Goal: Task Accomplishment & Management: Manage account settings

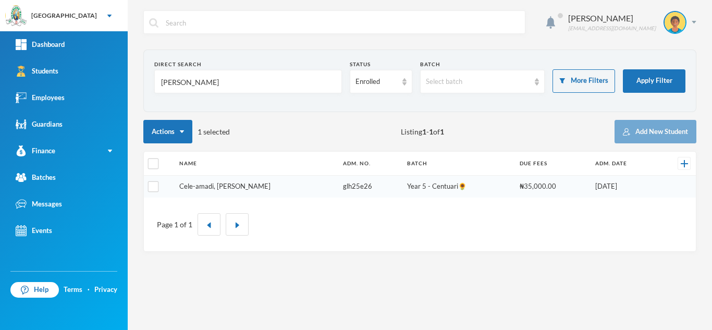
type input "[PERSON_NAME]"
click at [230, 182] on link "Cele-amadi, [PERSON_NAME]" at bounding box center [224, 186] width 91 height 8
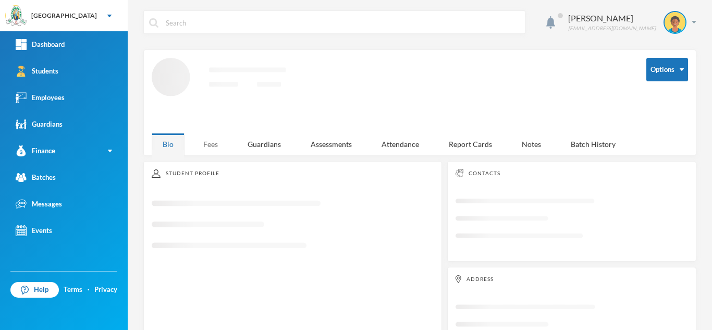
click at [208, 141] on div "Fees" at bounding box center [210, 144] width 36 height 22
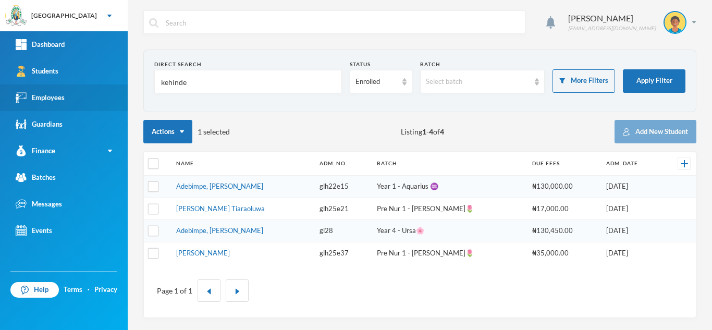
drag, startPoint x: 205, startPoint y: 77, endPoint x: 107, endPoint y: 96, distance: 100.4
click at [107, 96] on div "Greenland Hall Your Bluebic Account Greenland Hall Add a New School Dashboard S…" at bounding box center [356, 165] width 712 height 330
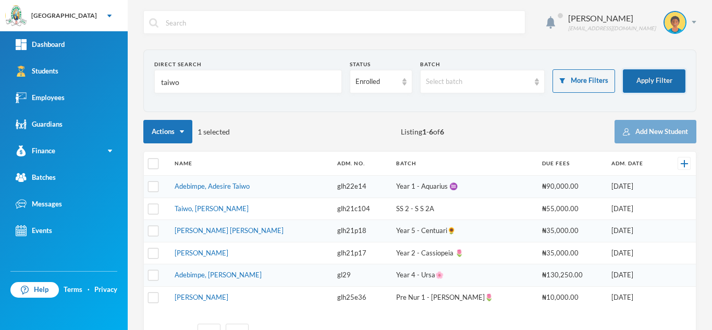
type input "taiwo"
click at [654, 85] on button "Apply Filter" at bounding box center [654, 80] width 63 height 23
click at [226, 232] on link "[PERSON_NAME] [PERSON_NAME]" at bounding box center [229, 230] width 109 height 8
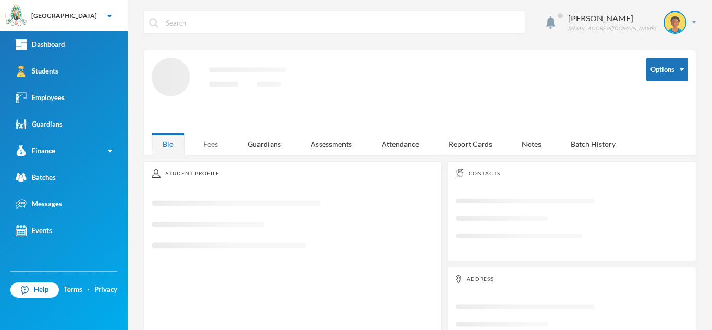
click at [205, 134] on div "Fees" at bounding box center [210, 144] width 36 height 22
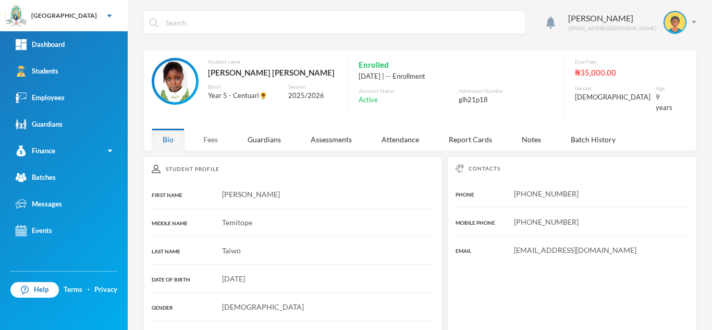
click at [207, 128] on div "Fees" at bounding box center [210, 139] width 36 height 22
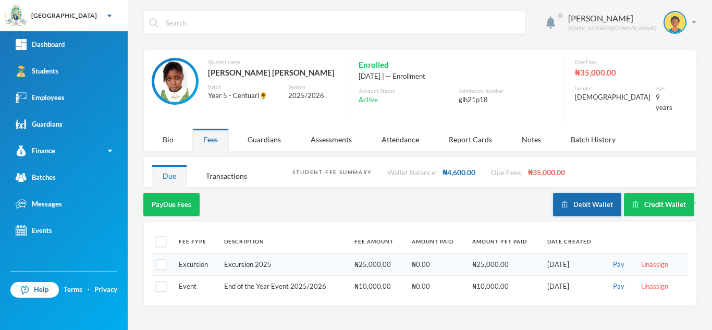
click at [589, 194] on button "Debit Wallet" at bounding box center [587, 204] width 68 height 23
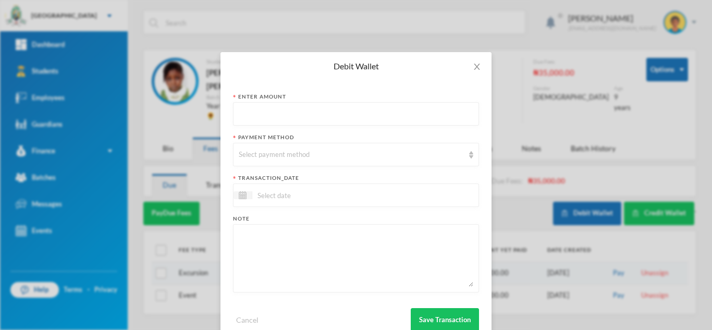
click at [315, 109] on input "text" at bounding box center [356, 114] width 234 height 23
type input "2000"
click at [304, 157] on div "Select payment method" at bounding box center [351, 155] width 225 height 10
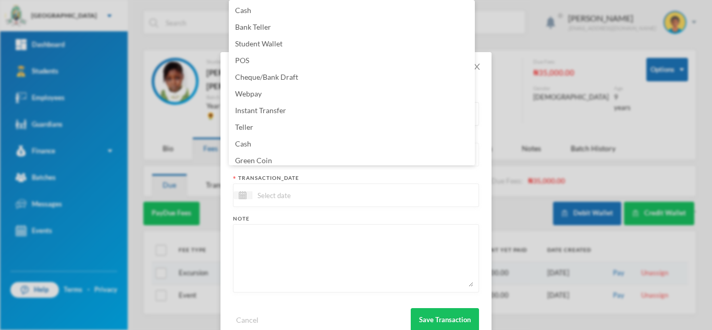
scroll to position [4, 0]
click at [304, 157] on li "Green Coin" at bounding box center [352, 156] width 246 height 17
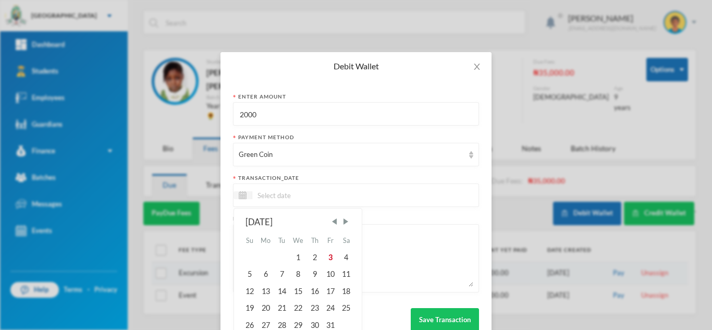
click at [302, 193] on input at bounding box center [296, 195] width 88 height 12
click at [326, 254] on div "3" at bounding box center [331, 257] width 16 height 17
type input "[DATE]"
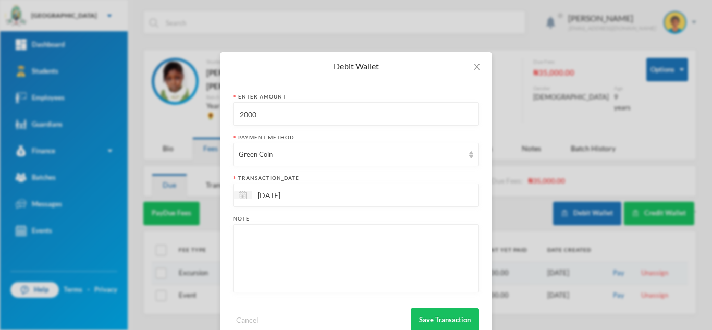
click at [326, 254] on textarea at bounding box center [356, 258] width 234 height 57
type textarea "4pcs of 60L"
click at [452, 316] on button "Save Transaction" at bounding box center [445, 319] width 68 height 23
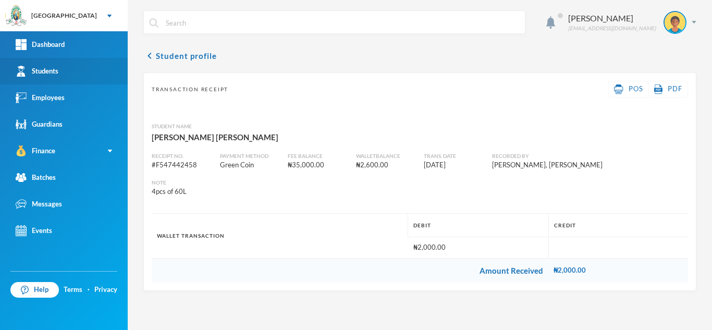
click at [91, 59] on link "Students" at bounding box center [64, 71] width 128 height 27
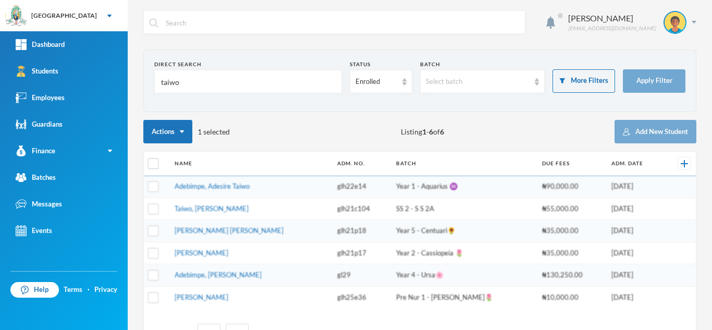
click at [192, 196] on td "Adebimpe, Adesire Taiwo" at bounding box center [250, 187] width 163 height 22
click at [195, 191] on td "Adebimpe, Adesire Taiwo" at bounding box center [250, 187] width 163 height 22
click at [200, 186] on link "Adebimpe, Adesire Taiwo" at bounding box center [212, 186] width 75 height 8
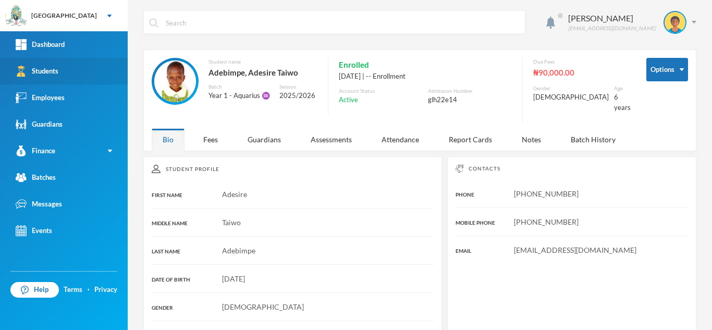
click at [72, 68] on link "Students" at bounding box center [64, 71] width 128 height 27
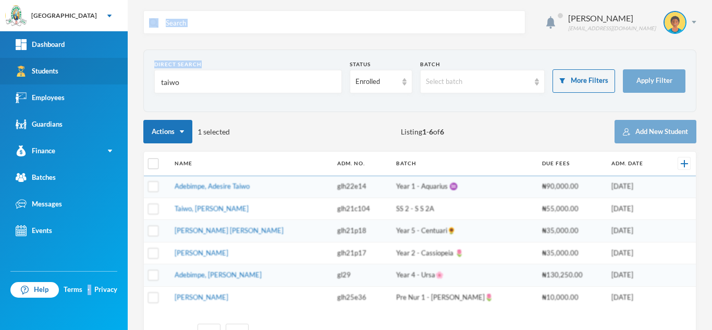
drag, startPoint x: 244, startPoint y: 99, endPoint x: 62, endPoint y: 81, distance: 183.3
click at [62, 81] on div "Greenland Hall Your Bluebic Account Greenland Hall Add a New School Dashboard S…" at bounding box center [356, 165] width 712 height 330
click at [189, 90] on input "taiwo" at bounding box center [248, 81] width 176 height 23
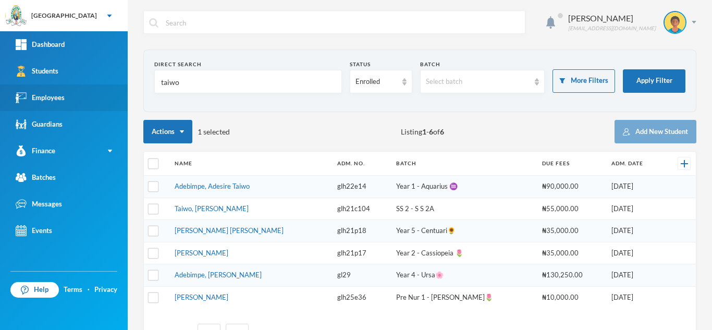
drag, startPoint x: 189, startPoint y: 90, endPoint x: 124, endPoint y: 85, distance: 65.3
click at [124, 85] on div "Greenland Hall Your Bluebic Account Greenland Hall Add a New School Dashboard S…" at bounding box center [356, 165] width 712 height 330
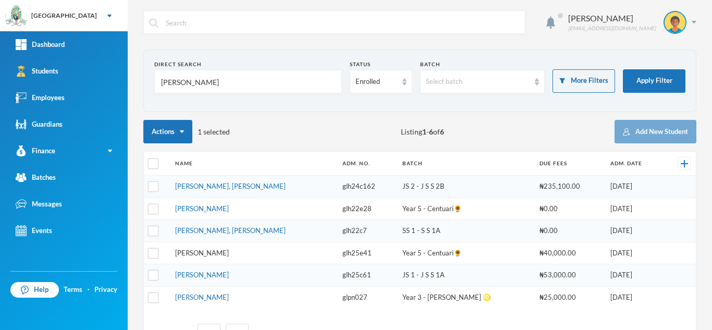
type input "hassan"
click at [225, 253] on link "[PERSON_NAME]" at bounding box center [202, 253] width 54 height 8
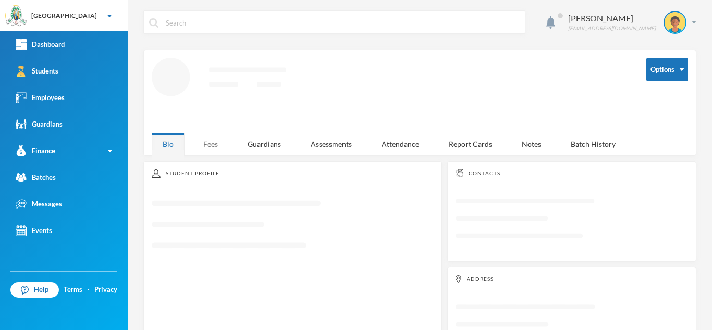
click at [215, 147] on div "Aderogba Olumide olumide.aderogba@greenlandhall.org Options Loading interface..…" at bounding box center [420, 165] width 584 height 330
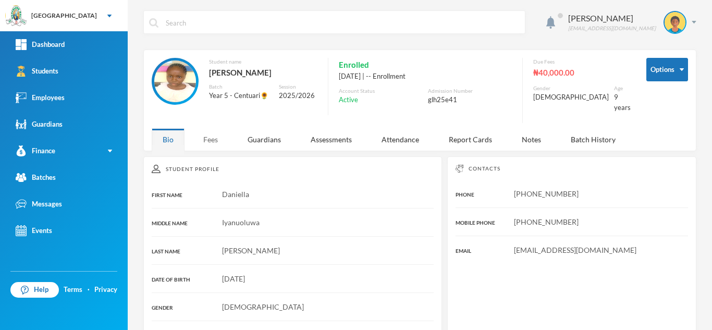
click at [212, 132] on div "Fees" at bounding box center [210, 139] width 36 height 22
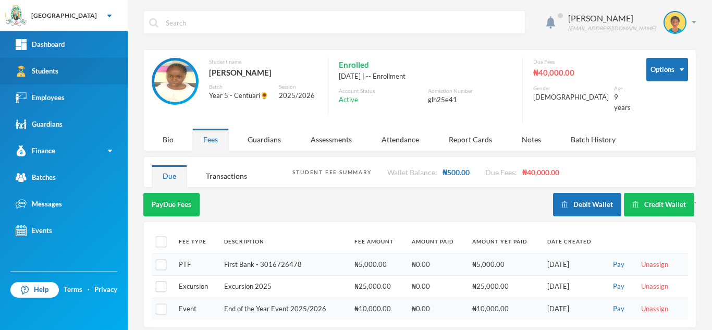
click at [81, 80] on link "Students" at bounding box center [64, 71] width 128 height 27
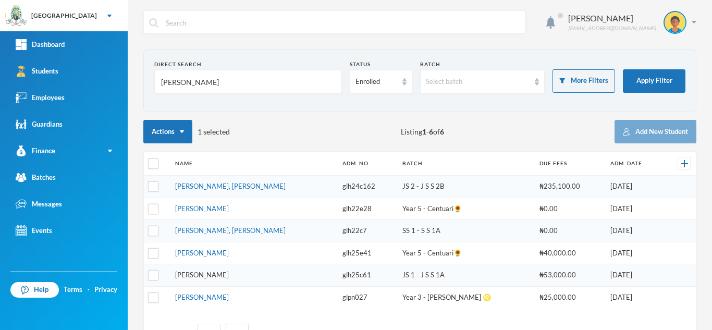
click at [214, 273] on link "[PERSON_NAME]" at bounding box center [202, 274] width 54 height 8
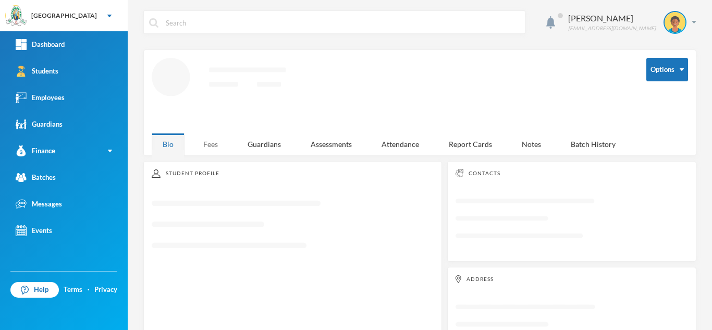
click at [210, 142] on div "Fees" at bounding box center [210, 144] width 36 height 22
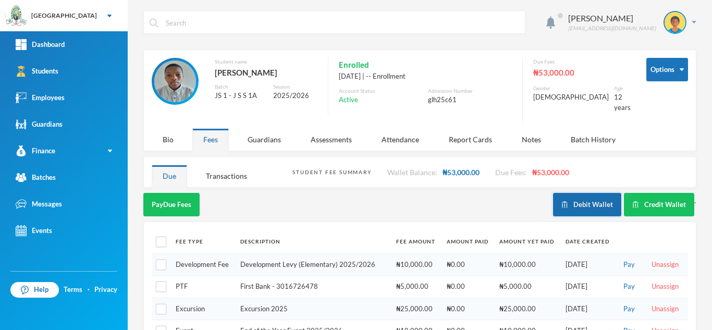
click at [585, 193] on button "Debit Wallet" at bounding box center [587, 204] width 68 height 23
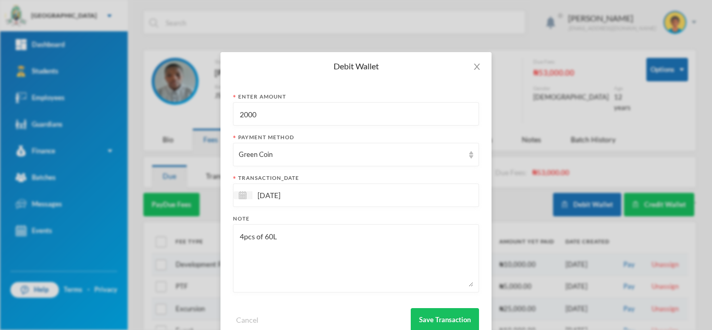
drag, startPoint x: 294, startPoint y: 125, endPoint x: 190, endPoint y: 116, distance: 104.0
click at [194, 117] on div "Debit Wallet Enter Amount 2000 Payment Method Green Coin transaction_date 03/10…" at bounding box center [356, 165] width 712 height 330
type input "1000"
drag, startPoint x: 308, startPoint y: 232, endPoint x: 83, endPoint y: 242, distance: 225.8
click at [83, 242] on div "Debit Wallet Enter Amount 1000 Payment Method Green Coin transaction_date 03/10…" at bounding box center [356, 165] width 712 height 330
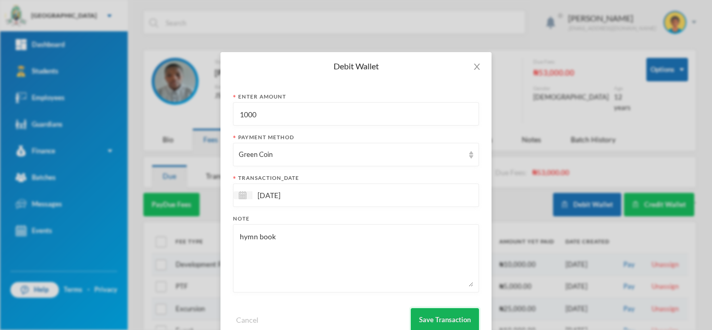
type textarea "hymn book"
click at [443, 313] on button "Save Transaction" at bounding box center [445, 319] width 68 height 23
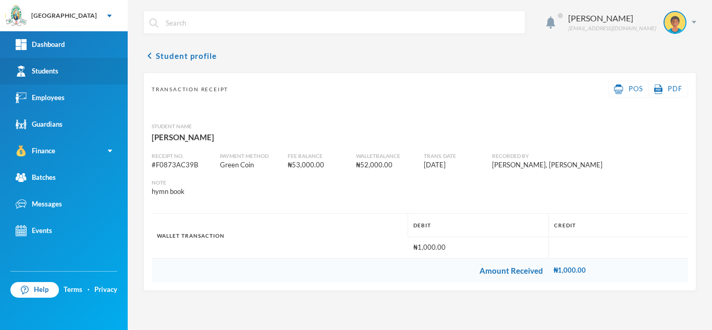
click at [70, 78] on link "Students" at bounding box center [64, 71] width 128 height 27
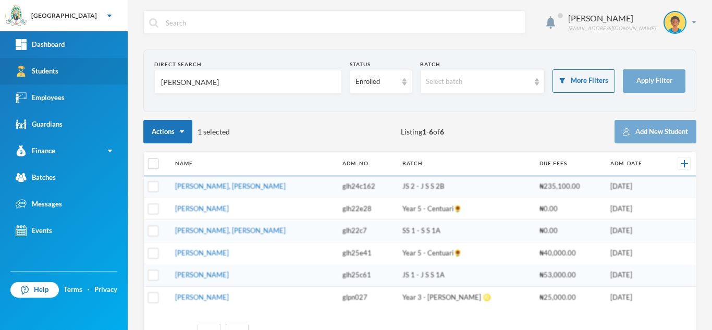
drag, startPoint x: 142, startPoint y: 80, endPoint x: 79, endPoint y: 79, distance: 63.6
click at [79, 79] on div "Greenland Hall Your Bluebic Account Greenland Hall Add a New School Dashboard S…" at bounding box center [356, 165] width 712 height 330
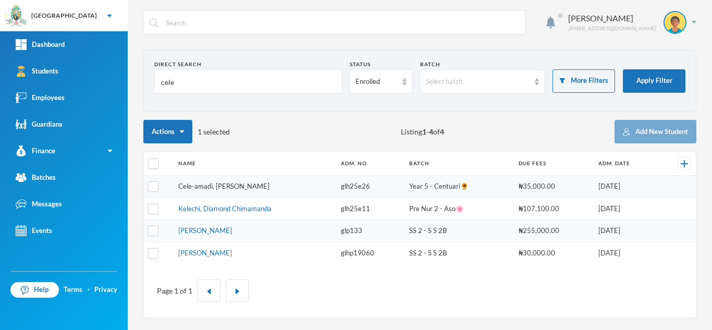
type input "cele"
click at [244, 186] on link "Cele-amadi, [PERSON_NAME]" at bounding box center [223, 186] width 91 height 8
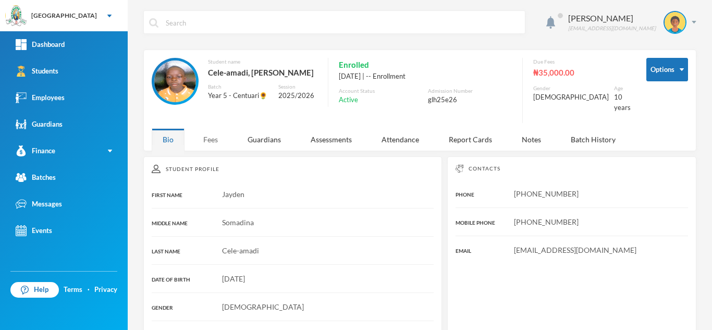
click at [210, 133] on div "Fees" at bounding box center [210, 139] width 36 height 22
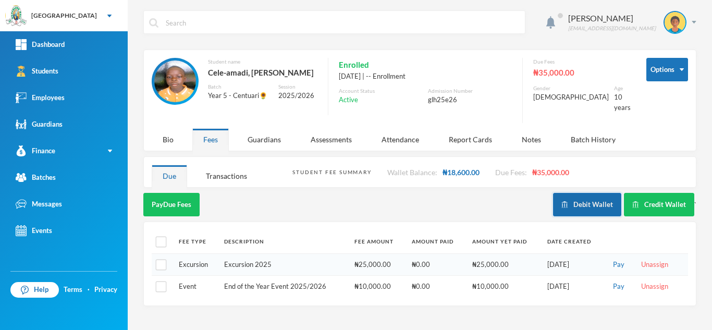
click at [586, 196] on button "Debit Wallet" at bounding box center [587, 204] width 68 height 23
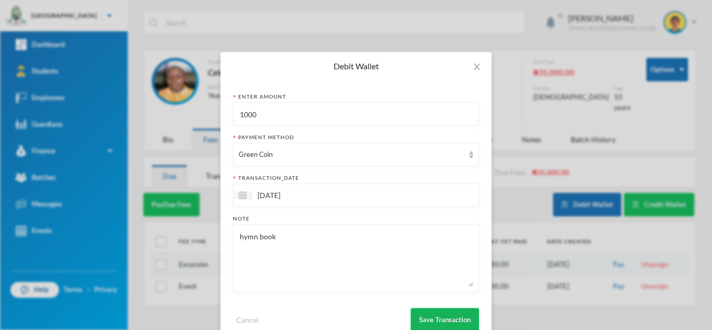
click at [449, 322] on button "Save Transaction" at bounding box center [445, 319] width 68 height 23
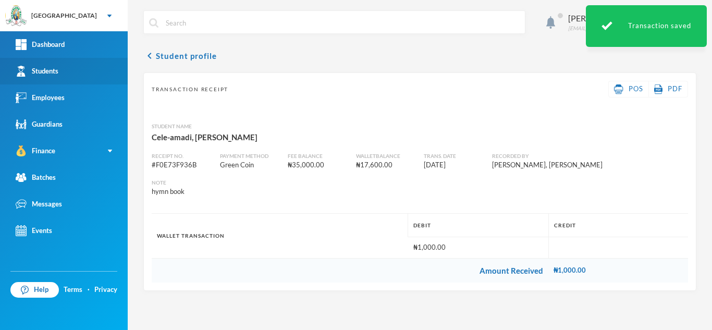
click at [86, 63] on link "Students" at bounding box center [64, 71] width 128 height 27
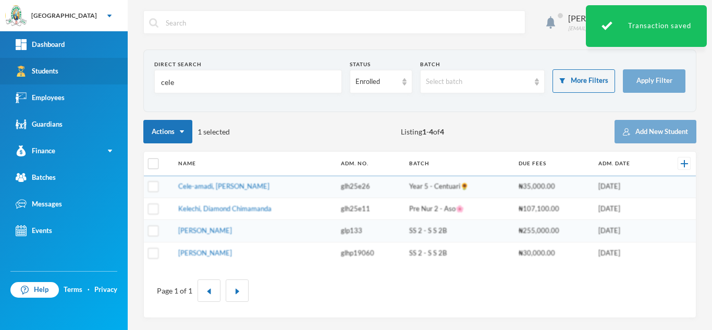
drag, startPoint x: 180, startPoint y: 83, endPoint x: 94, endPoint y: 73, distance: 86.0
click at [94, 73] on div "Greenland Hall Your Bluebic Account Greenland Hall Add a New School Dashboard S…" at bounding box center [356, 165] width 712 height 330
type input "utomhin"
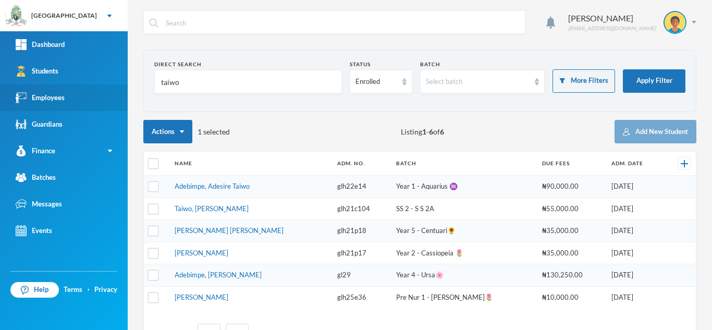
drag, startPoint x: 233, startPoint y: 86, endPoint x: 87, endPoint y: 84, distance: 146.4
click at [87, 84] on div "Greenland Hall Your Bluebic Account Greenland Hall Add a New School Dashboard S…" at bounding box center [356, 165] width 712 height 330
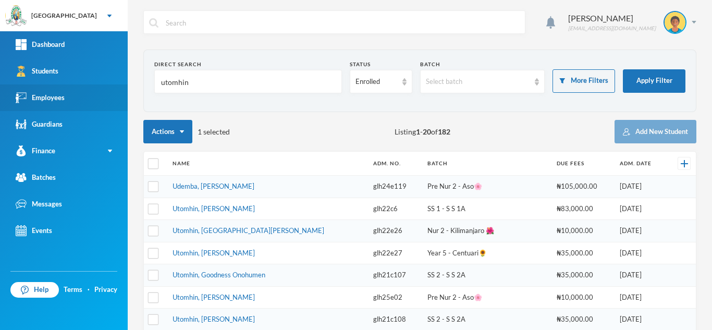
type input "utomhin"
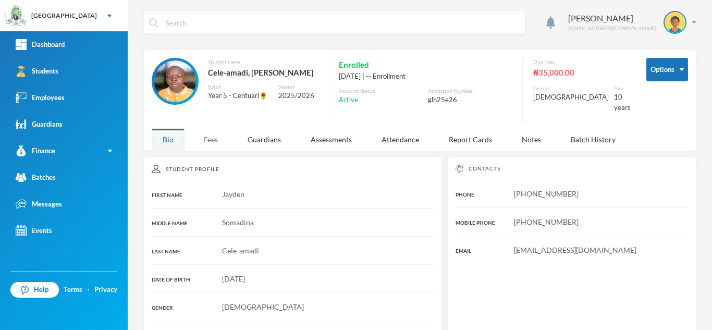
click at [207, 132] on div "Fees" at bounding box center [210, 139] width 36 height 22
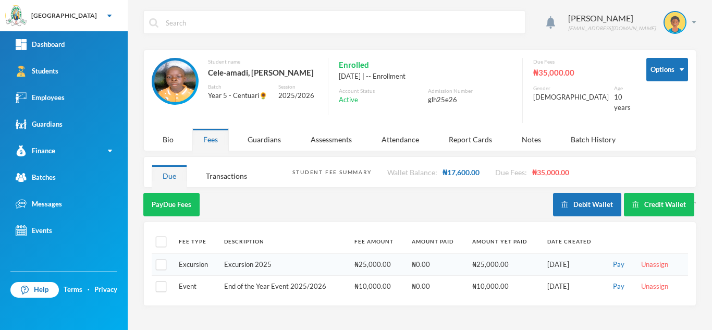
click at [55, 73] on div "Students" at bounding box center [37, 71] width 43 height 11
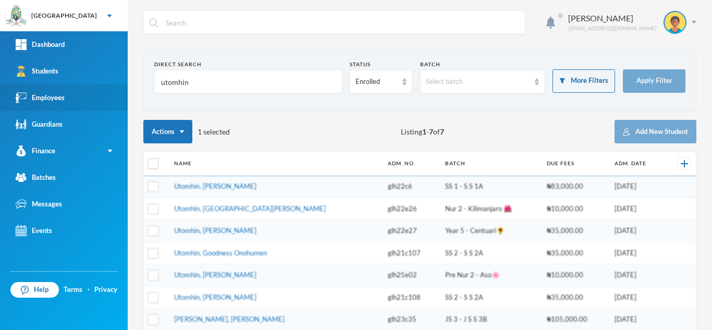
drag, startPoint x: 99, startPoint y: 88, endPoint x: 10, endPoint y: 86, distance: 89.1
click at [10, 86] on div "Greenland Hall Your Bluebic Account Greenland Hall Add a New School Dashboard S…" at bounding box center [356, 165] width 712 height 330
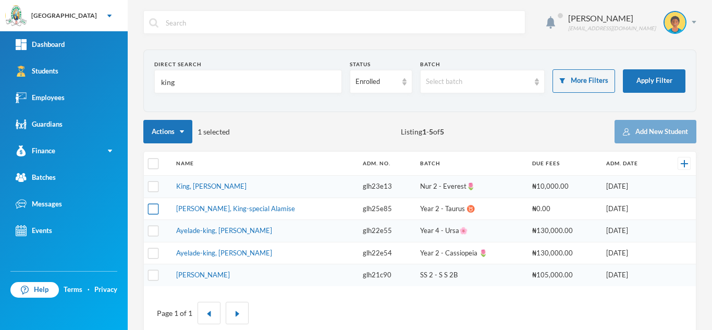
type input "king"
click at [151, 208] on input "checkbox" at bounding box center [153, 208] width 11 height 11
checkbox input "true"
click at [152, 162] on input "checkbox" at bounding box center [153, 163] width 11 height 11
checkbox input "true"
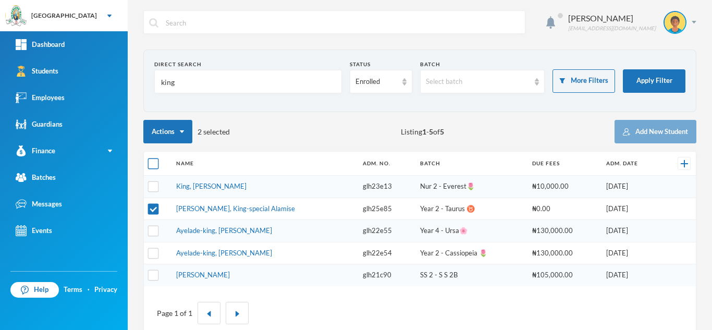
checkbox input "true"
click at [152, 162] on input "checkbox" at bounding box center [153, 163] width 11 height 11
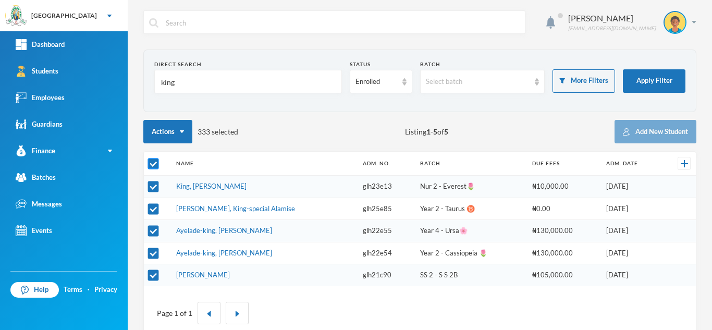
checkbox input "false"
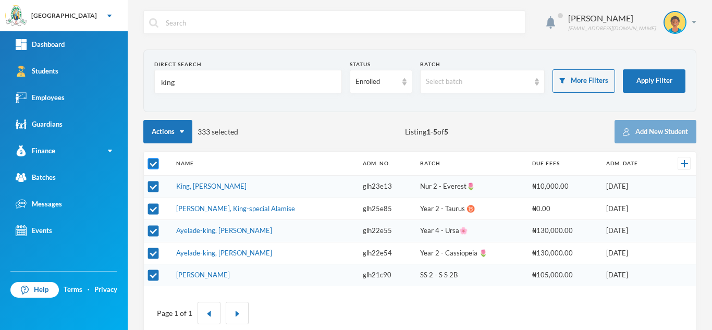
checkbox input "false"
click at [156, 213] on input "checkbox" at bounding box center [153, 208] width 11 height 11
checkbox input "true"
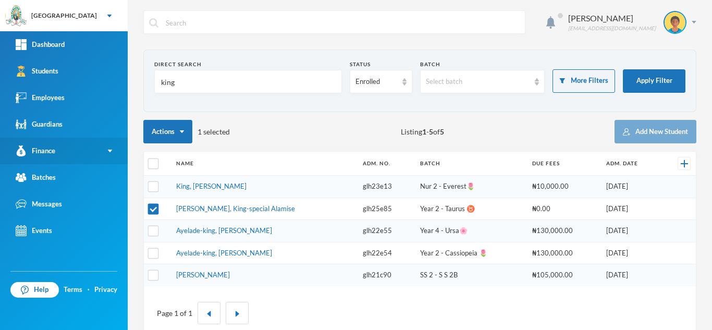
click at [108, 150] on img at bounding box center [110, 151] width 4 height 3
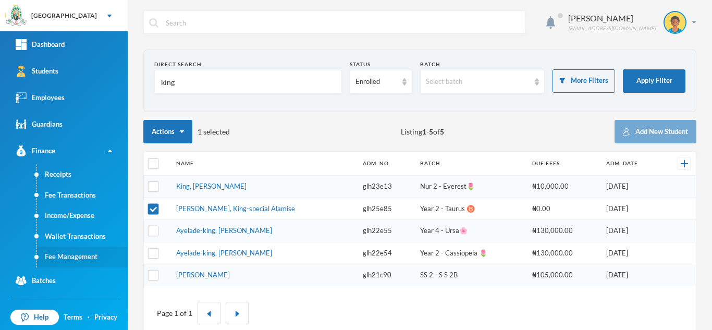
click at [82, 254] on link "Fee Management" at bounding box center [82, 256] width 91 height 21
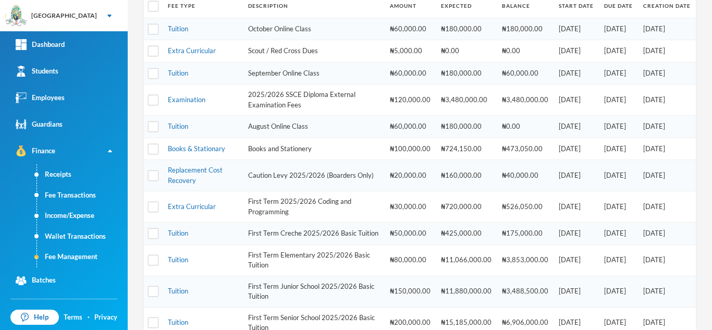
scroll to position [159, 0]
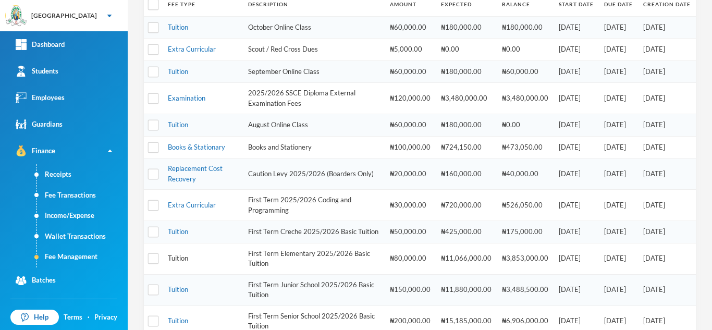
click at [182, 262] on link "Tuition" at bounding box center [178, 258] width 20 height 8
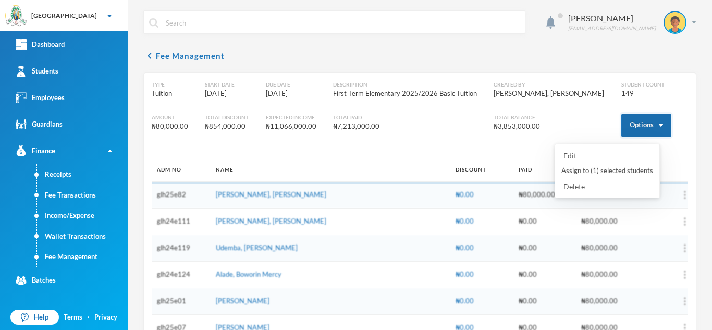
click at [622, 127] on button "Options" at bounding box center [646, 125] width 50 height 23
click at [613, 174] on button "Assign to ( 1 ) selected students" at bounding box center [607, 171] width 94 height 19
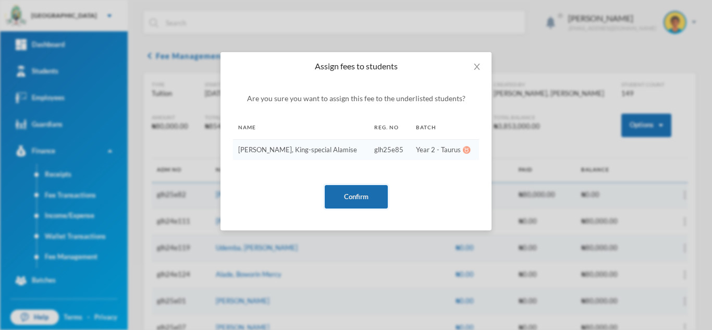
click at [355, 198] on button "Confirm" at bounding box center [356, 196] width 63 height 23
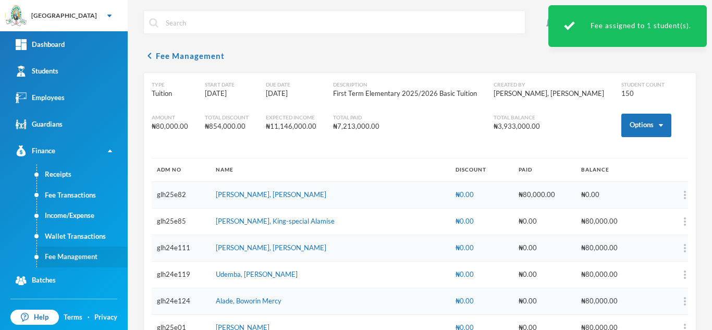
click at [84, 262] on link "Fee Management" at bounding box center [82, 256] width 91 height 21
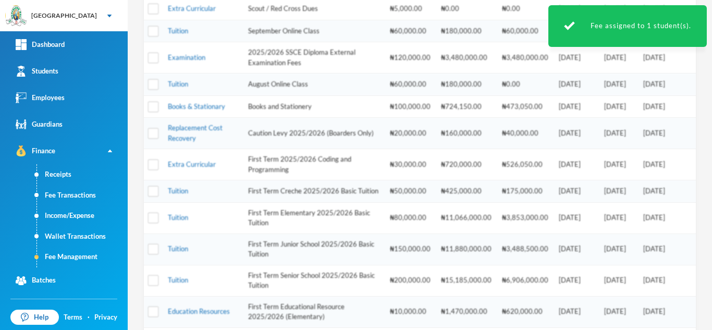
scroll to position [214, 0]
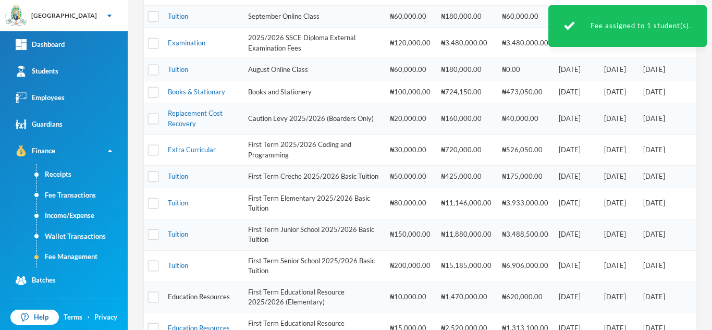
click at [209, 301] on link "Education Resources" at bounding box center [199, 296] width 62 height 8
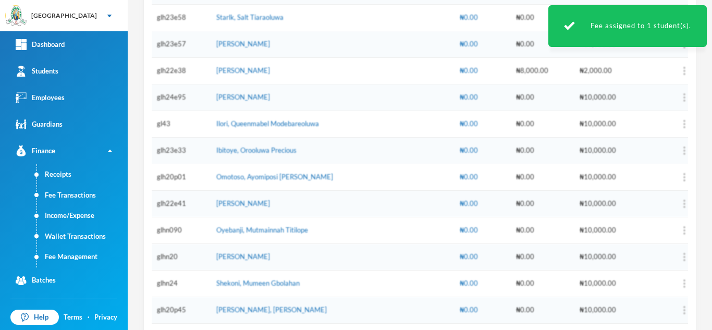
click at [705, 18] on div "Fee assigned to 1 student(s)." at bounding box center [627, 26] width 158 height 42
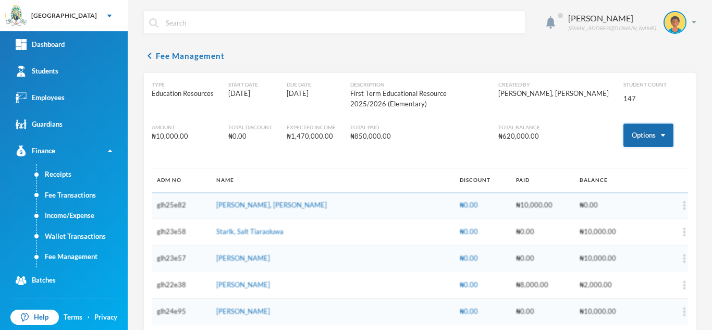
click at [639, 129] on button "Options" at bounding box center [648, 134] width 50 height 23
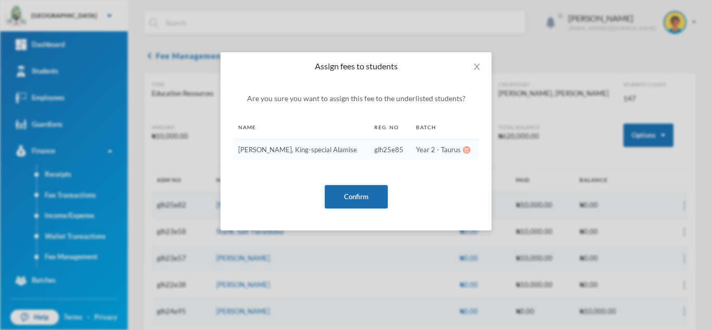
click at [363, 197] on button "Confirm" at bounding box center [356, 196] width 63 height 23
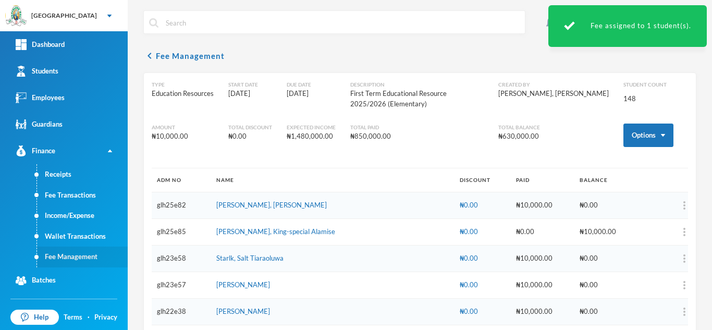
click at [73, 256] on link "Fee Management" at bounding box center [82, 256] width 91 height 21
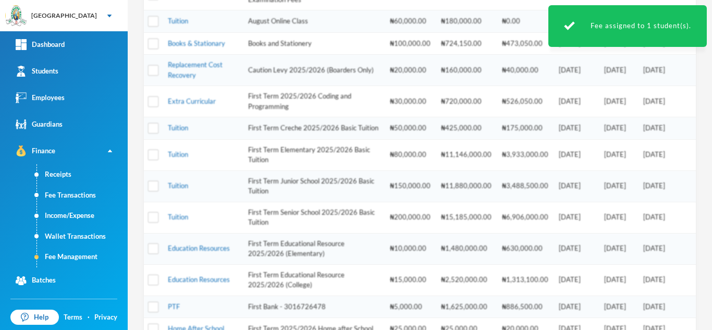
scroll to position [264, 0]
click at [172, 309] on link "PTF" at bounding box center [174, 305] width 12 height 8
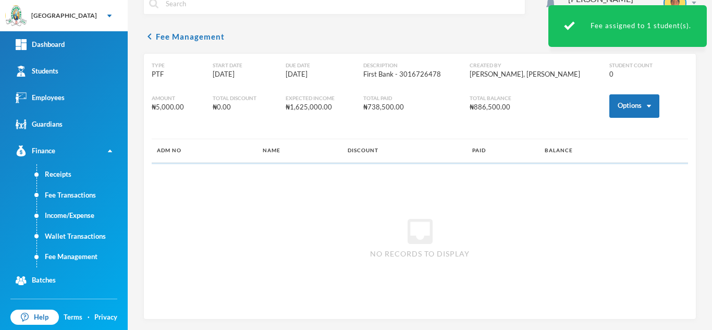
scroll to position [19, 0]
click at [610, 110] on button "Options" at bounding box center [634, 105] width 50 height 23
click at [594, 150] on button "Assign to ( 1 ) selected students" at bounding box center [596, 151] width 94 height 19
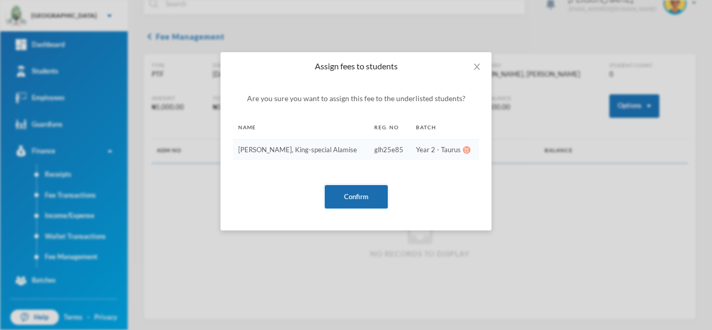
click at [349, 196] on button "Confirm" at bounding box center [356, 196] width 63 height 23
click at [355, 196] on button "Confirm" at bounding box center [356, 196] width 63 height 23
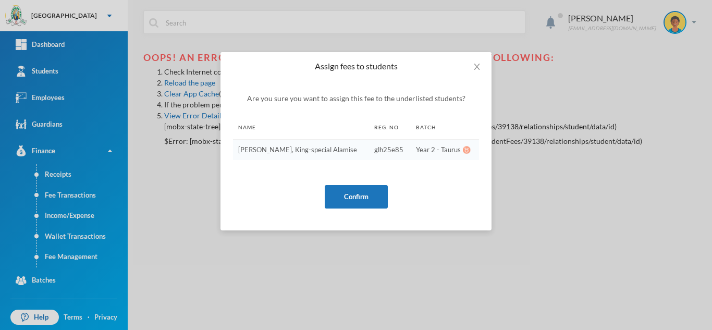
scroll to position [0, 0]
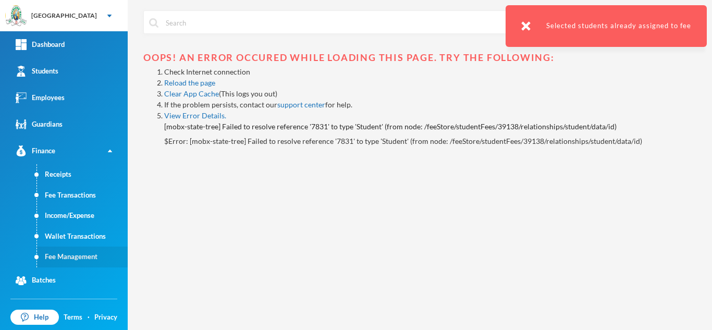
click at [80, 258] on link "Fee Management" at bounding box center [82, 256] width 91 height 21
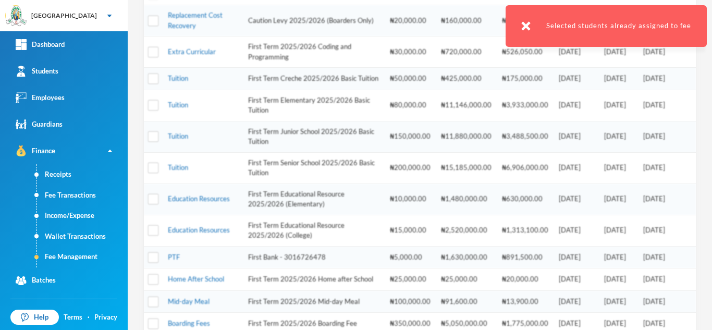
scroll to position [430, 0]
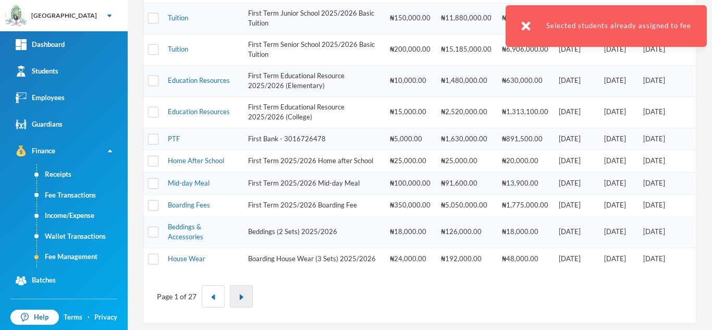
click at [239, 300] on img "button" at bounding box center [241, 297] width 6 height 6
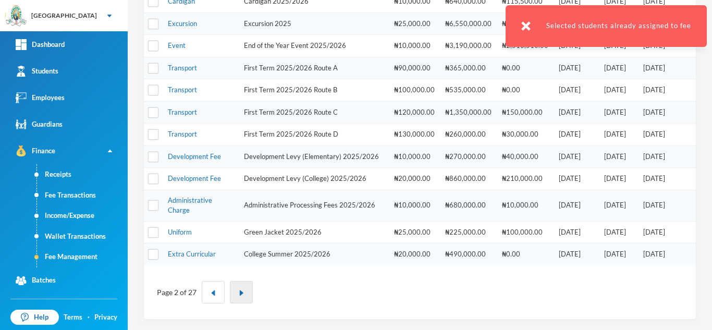
scroll to position [376, 0]
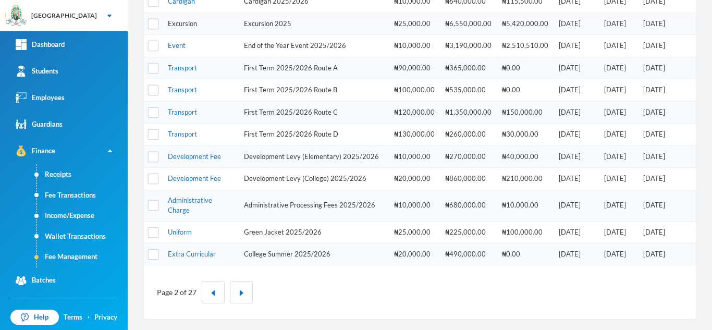
click at [176, 25] on link "Excursion" at bounding box center [182, 23] width 29 height 8
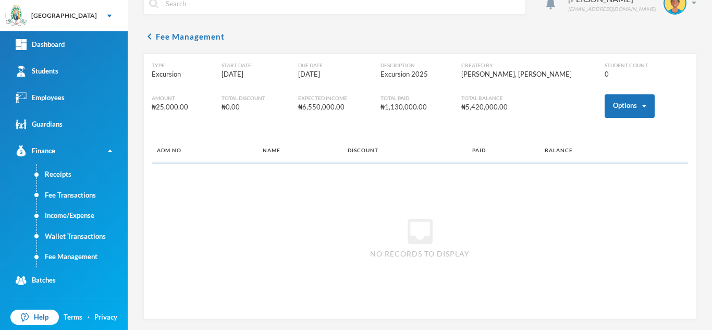
scroll to position [19, 0]
click at [621, 109] on button "Options" at bounding box center [629, 105] width 50 height 23
click at [581, 147] on button "Assign to ( 1 ) selected students" at bounding box center [591, 151] width 94 height 19
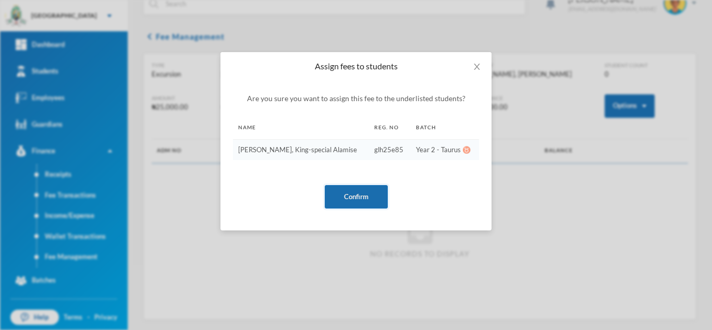
click at [370, 191] on button "Confirm" at bounding box center [356, 196] width 63 height 23
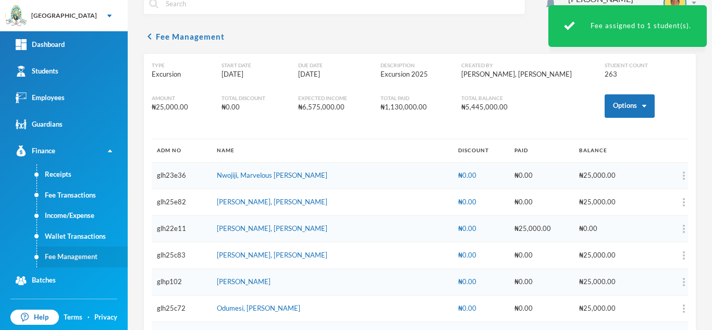
click at [84, 260] on link "Fee Management" at bounding box center [82, 256] width 91 height 21
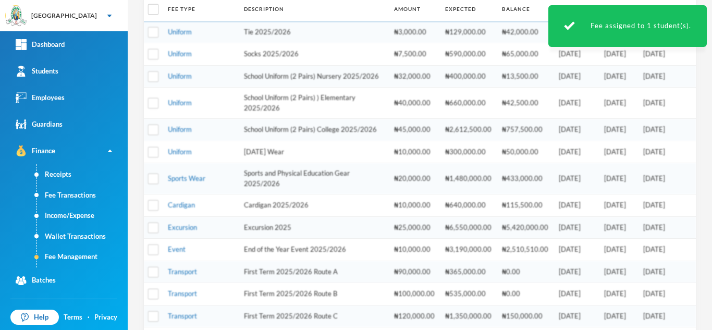
scroll to position [157, 0]
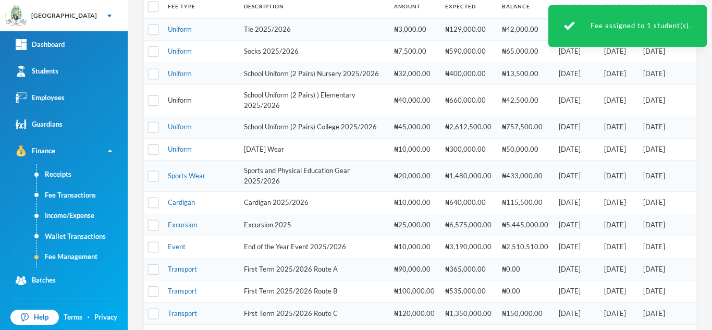
click at [176, 104] on link "Uniform" at bounding box center [180, 100] width 24 height 8
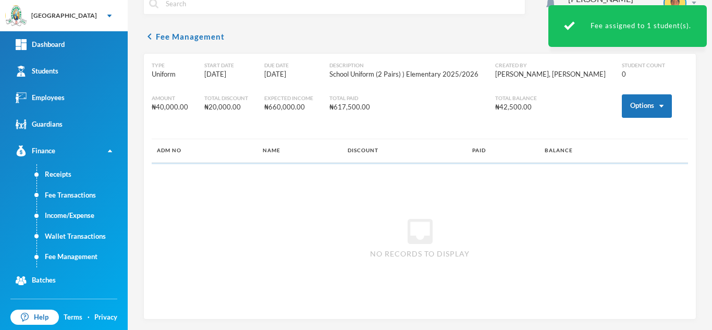
scroll to position [19, 0]
click at [636, 108] on button "Options" at bounding box center [647, 105] width 50 height 23
click at [598, 151] on button "Assign to ( 1 ) selected students" at bounding box center [608, 151] width 94 height 19
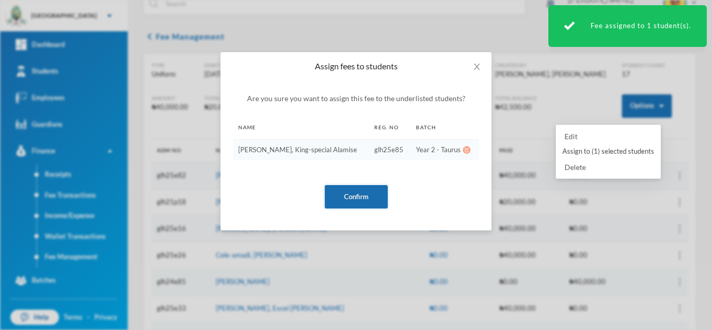
click at [358, 196] on button "Confirm" at bounding box center [356, 196] width 63 height 23
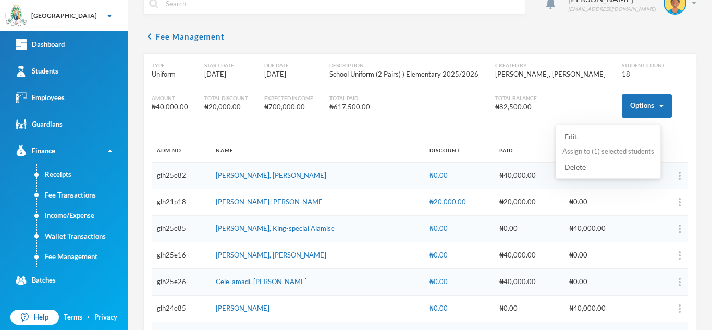
click at [584, 148] on button "Assign to ( 1 ) selected students" at bounding box center [608, 151] width 94 height 19
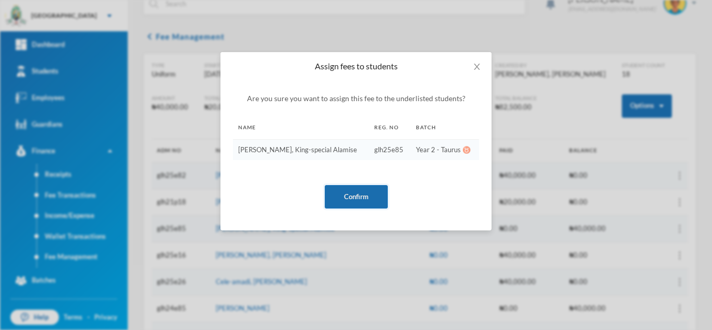
click at [351, 193] on button "Confirm" at bounding box center [356, 196] width 63 height 23
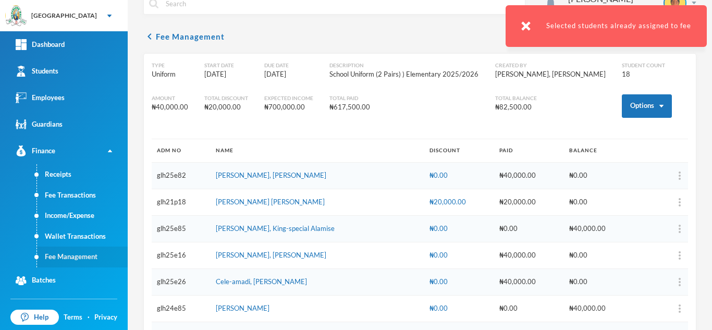
click at [78, 256] on link "Fee Management" at bounding box center [82, 256] width 91 height 21
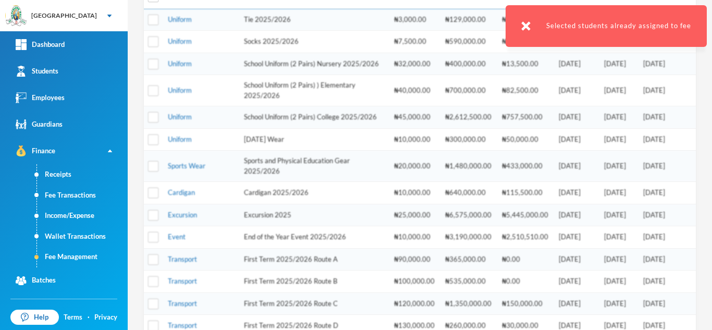
scroll to position [171, 0]
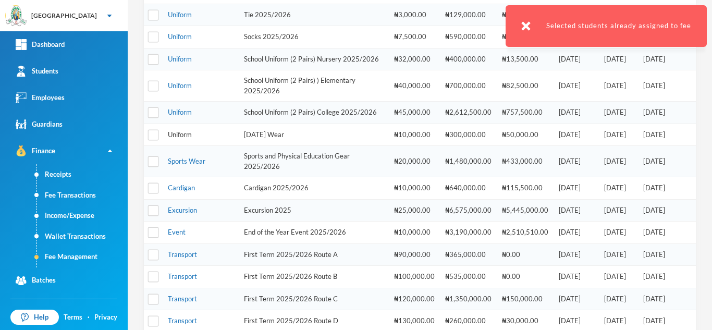
click at [187, 139] on link "Uniform" at bounding box center [180, 134] width 24 height 8
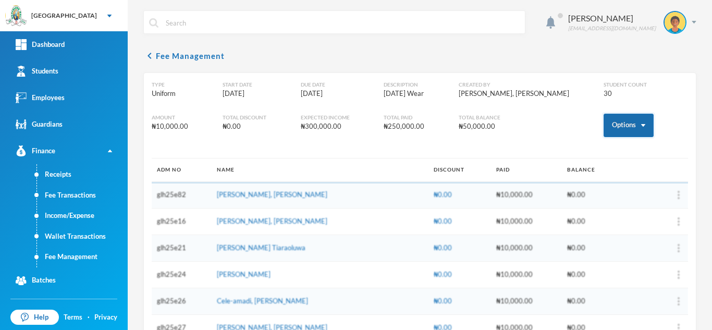
click at [610, 123] on button "Options" at bounding box center [628, 125] width 50 height 23
click at [588, 168] on button "Assign to ( 1 ) selected students" at bounding box center [590, 171] width 94 height 19
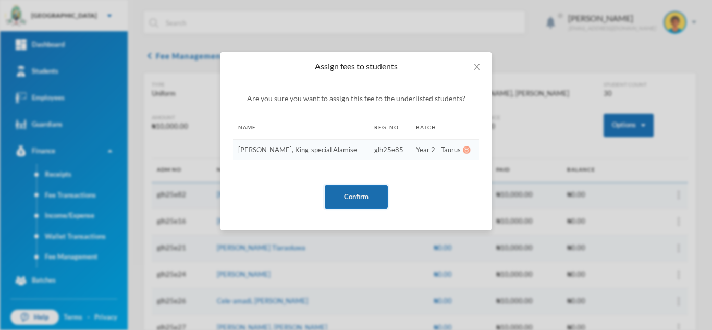
click at [371, 194] on button "Confirm" at bounding box center [356, 196] width 63 height 23
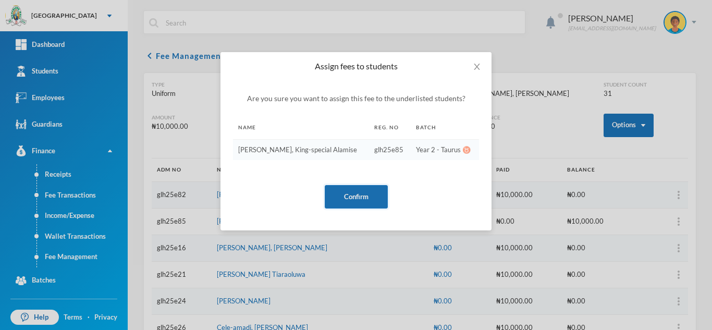
click at [357, 194] on button "Confirm" at bounding box center [356, 196] width 63 height 23
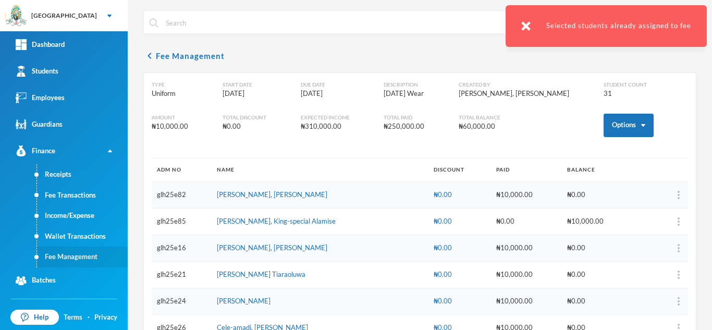
click at [81, 254] on link "Fee Management" at bounding box center [82, 256] width 91 height 21
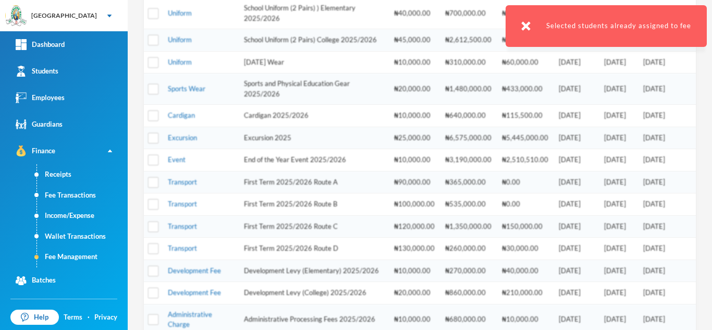
scroll to position [249, 0]
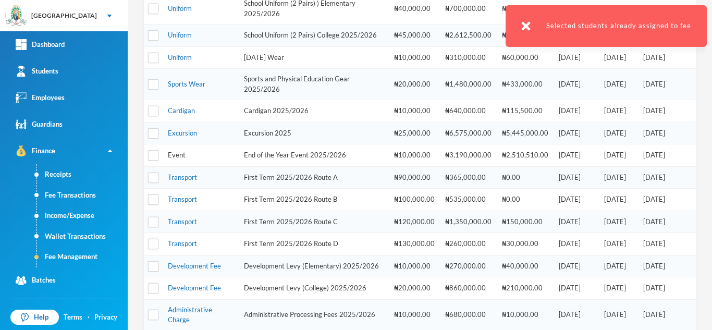
click at [171, 159] on link "Event" at bounding box center [177, 155] width 18 height 8
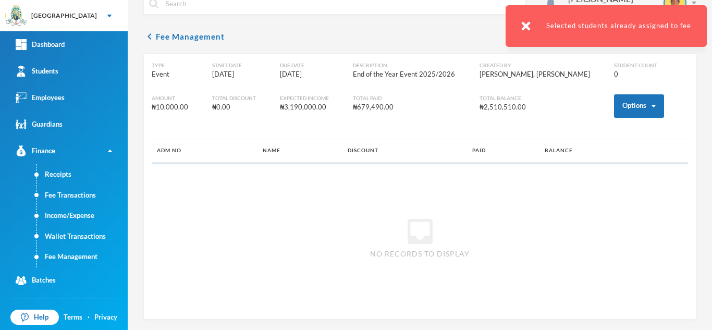
scroll to position [19, 0]
click at [618, 103] on button "Options" at bounding box center [639, 105] width 50 height 23
click at [602, 150] on button "Assign to ( 1 ) selected students" at bounding box center [600, 151] width 94 height 19
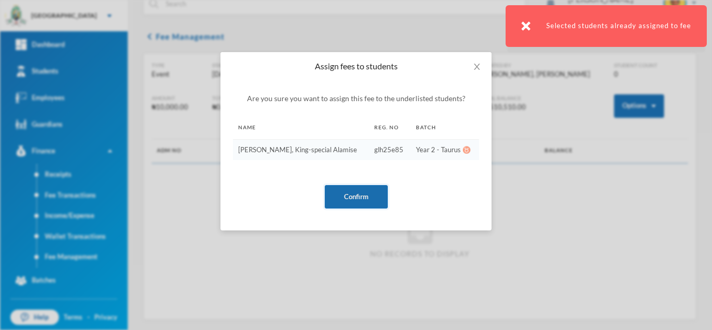
click at [351, 195] on button "Confirm" at bounding box center [356, 196] width 63 height 23
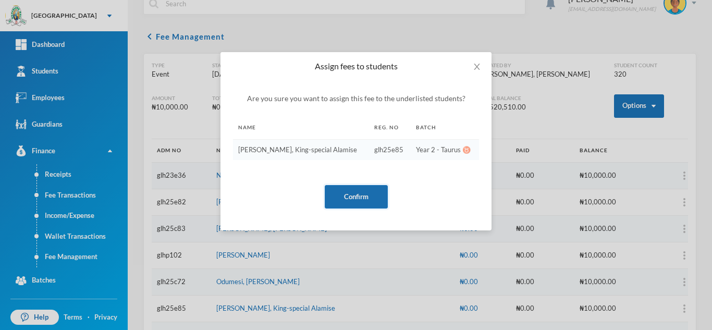
click at [339, 194] on button "Confirm" at bounding box center [356, 196] width 63 height 23
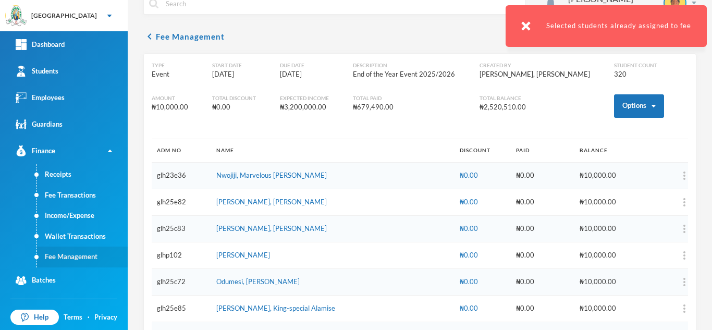
click at [57, 255] on link "Fee Management" at bounding box center [82, 256] width 91 height 21
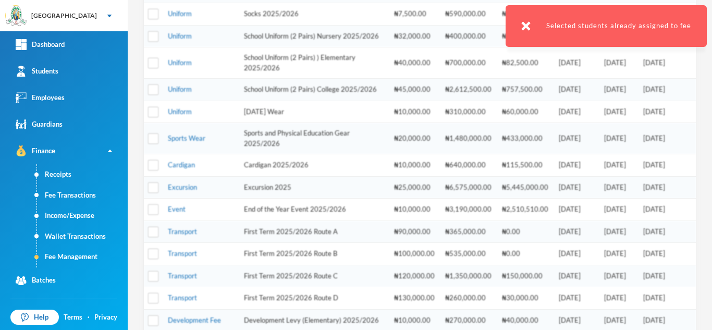
scroll to position [218, 0]
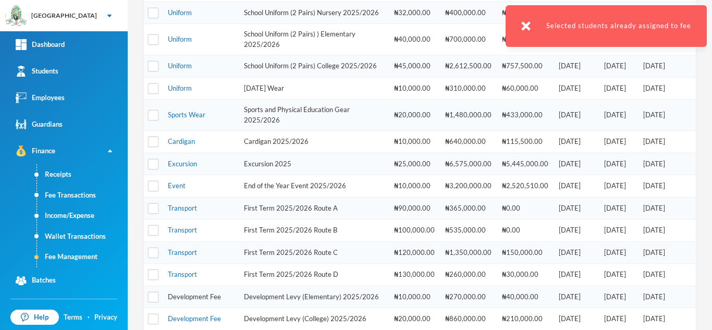
click at [200, 301] on link "Development Fee" at bounding box center [194, 296] width 53 height 8
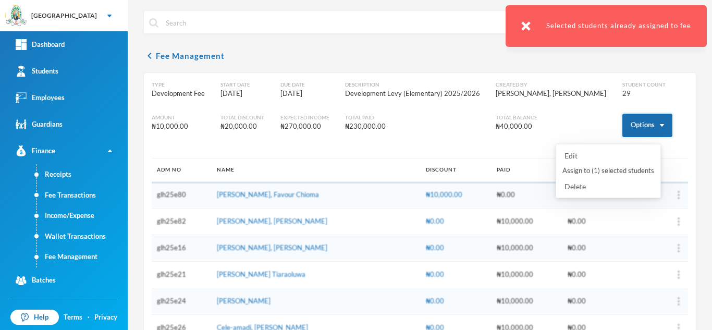
click at [627, 126] on button "Options" at bounding box center [647, 125] width 50 height 23
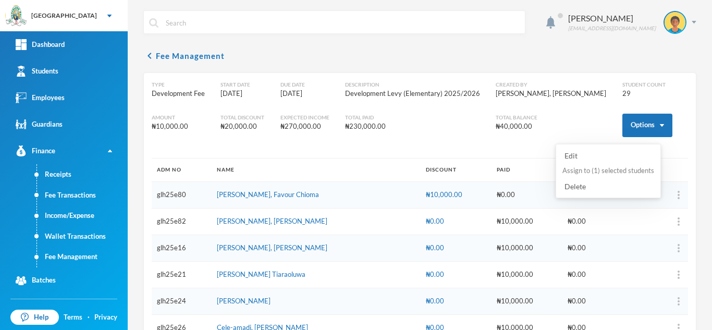
click at [603, 169] on button "Assign to ( 1 ) selected students" at bounding box center [608, 171] width 94 height 19
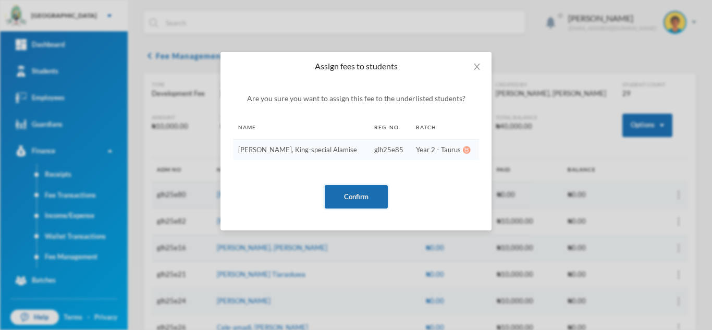
click at [352, 193] on button "Confirm" at bounding box center [356, 196] width 63 height 23
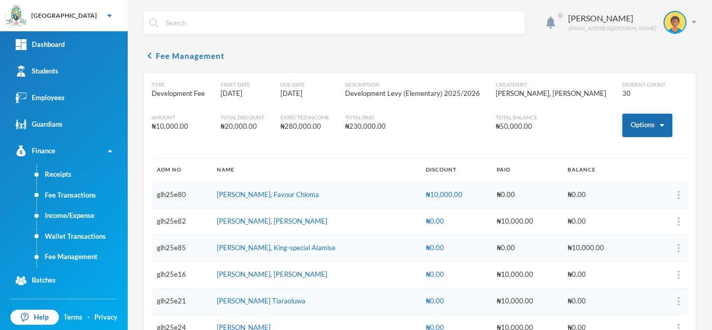
click at [626, 123] on button "Options" at bounding box center [647, 125] width 50 height 23
click at [597, 171] on button "Assign to ( 1 ) selected students" at bounding box center [608, 171] width 94 height 19
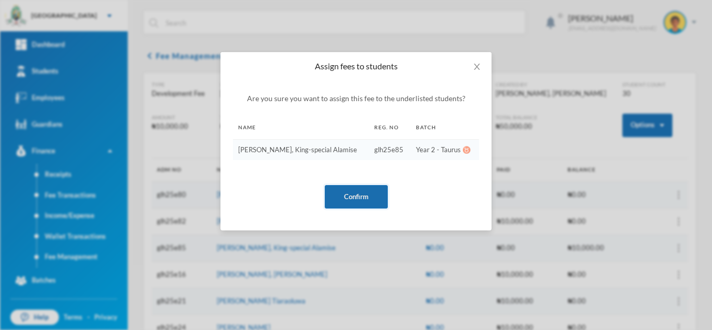
click at [359, 197] on button "Confirm" at bounding box center [356, 196] width 63 height 23
